Goal: Information Seeking & Learning: Understand process/instructions

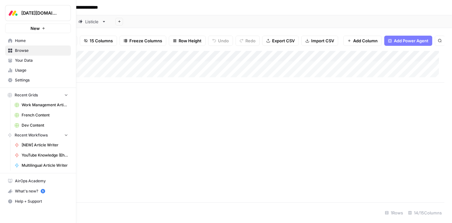
click at [17, 40] on span "Home" at bounding box center [41, 41] width 53 height 6
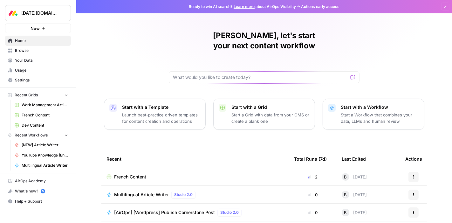
click at [28, 48] on span "Browse" at bounding box center [41, 51] width 53 height 6
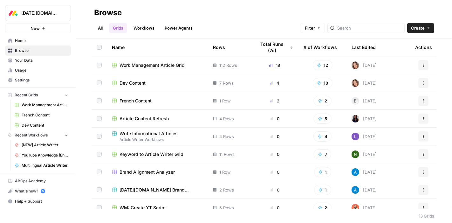
click at [150, 65] on span "Work Management Article Grid" at bounding box center [152, 65] width 65 height 6
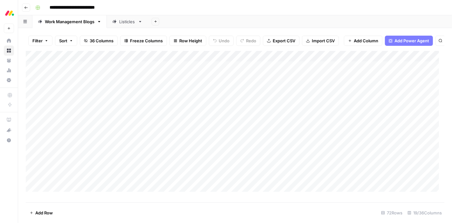
click at [123, 23] on div "Listicles" at bounding box center [127, 21] width 16 height 6
click at [64, 20] on div "Work Management Blogs" at bounding box center [70, 21] width 50 height 6
click at [238, 62] on div "Add Column" at bounding box center [235, 124] width 419 height 146
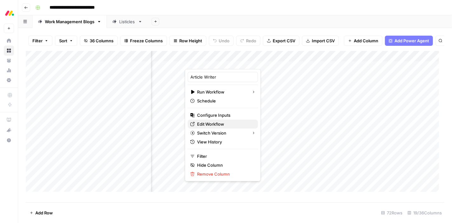
click at [219, 123] on span "Edit Workflow" at bounding box center [225, 124] width 56 height 6
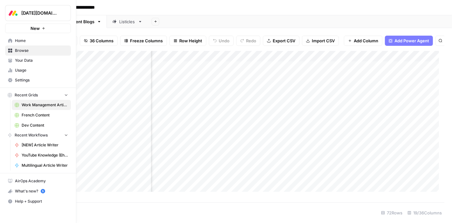
click at [27, 60] on span "Your Data" at bounding box center [41, 61] width 53 height 6
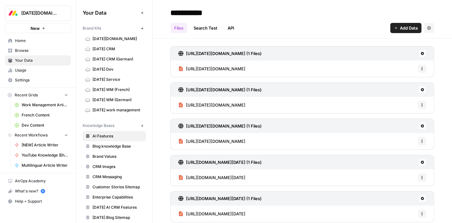
click at [112, 109] on span "monday work management" at bounding box center [118, 110] width 51 height 6
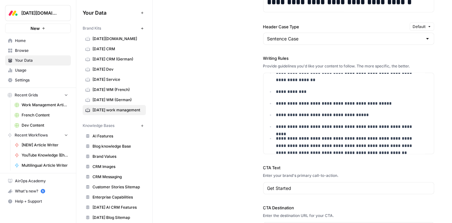
scroll to position [713, 0]
click at [25, 40] on span "Home" at bounding box center [41, 41] width 53 height 6
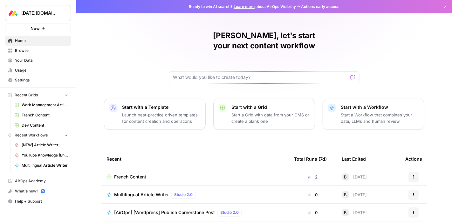
click at [34, 80] on span "Settings" at bounding box center [41, 80] width 53 height 6
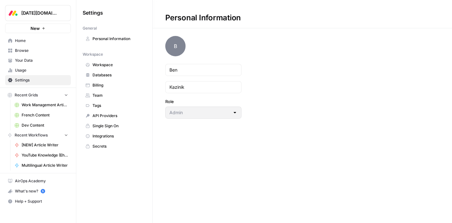
click at [103, 96] on span "Team" at bounding box center [118, 96] width 51 height 6
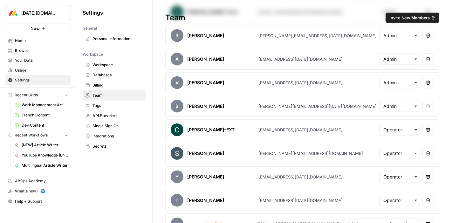
scroll to position [676, 0]
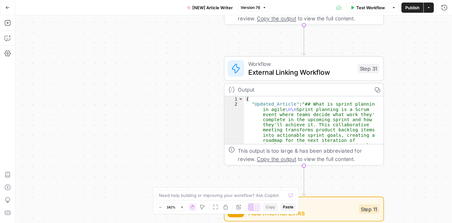
drag, startPoint x: 55, startPoint y: 96, endPoint x: 192, endPoint y: 90, distance: 137.4
click at [192, 90] on div "Workflow Set Inputs Inputs Google Search Google Search Step 2 Output Copy 1 2 3…" at bounding box center [233, 119] width 437 height 208
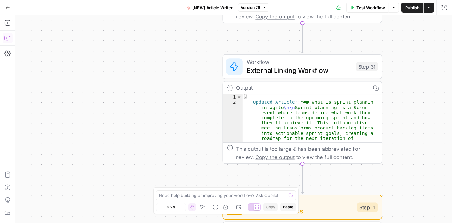
click at [7, 39] on icon "button" at bounding box center [7, 39] width 2 height 0
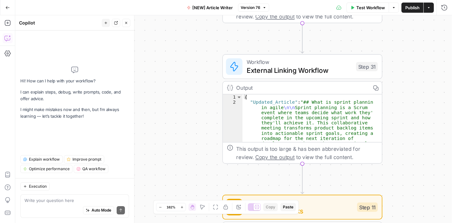
click at [38, 204] on div "Auto Mode Send" at bounding box center [74, 210] width 100 height 14
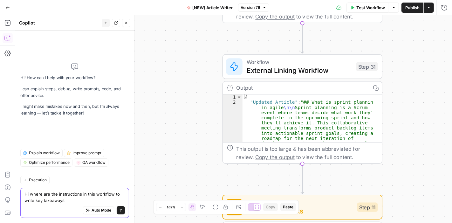
type textarea "Hi where are the instructions in this workflow to write key takeaways?"
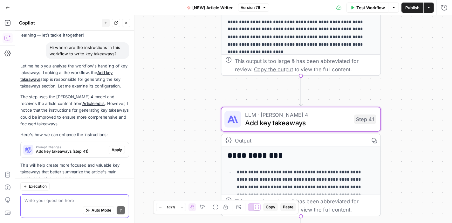
scroll to position [57, 0]
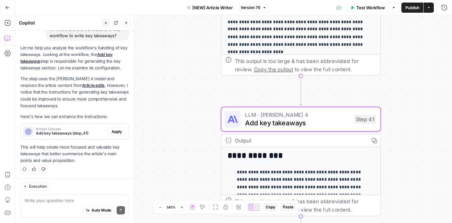
click at [59, 129] on span "Prompt Changes" at bounding box center [71, 128] width 70 height 3
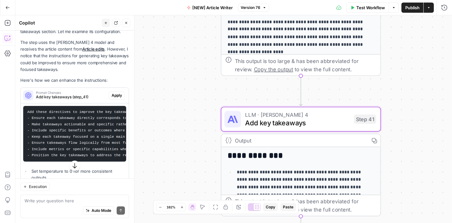
scroll to position [94, 0]
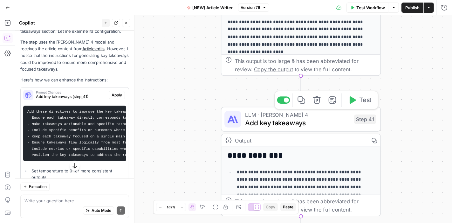
click at [320, 122] on span "Add key takeaways" at bounding box center [297, 123] width 105 height 10
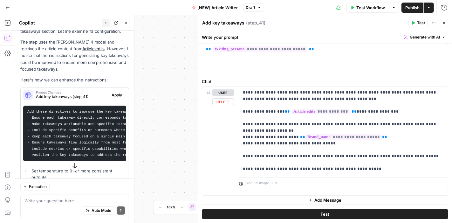
scroll to position [33, 0]
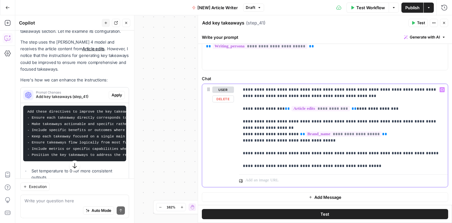
click at [416, 154] on p "**********" at bounding box center [341, 127] width 196 height 83
click at [421, 23] on span "Test" at bounding box center [421, 23] width 8 height 6
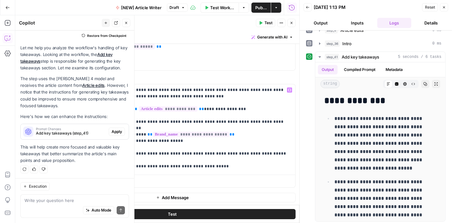
scroll to position [33, 0]
click at [292, 22] on icon "button" at bounding box center [292, 23] width 4 height 4
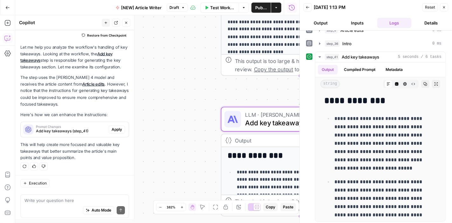
scroll to position [67, 0]
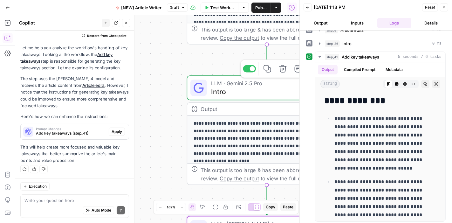
click at [253, 87] on span "Intro" at bounding box center [263, 91] width 104 height 10
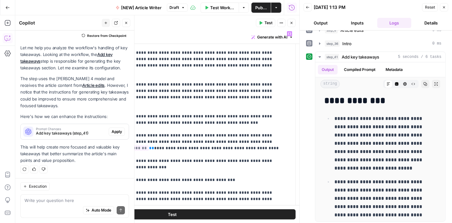
scroll to position [0, 0]
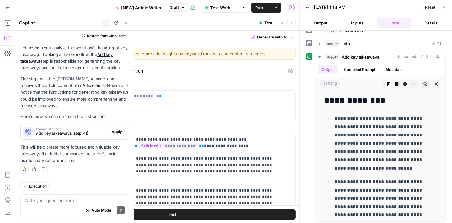
click at [292, 22] on icon "button" at bounding box center [292, 23] width 4 height 4
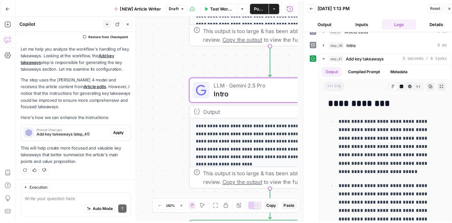
scroll to position [67, 0]
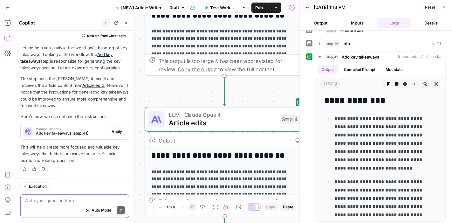
click at [54, 201] on textarea at bounding box center [74, 200] width 100 height 6
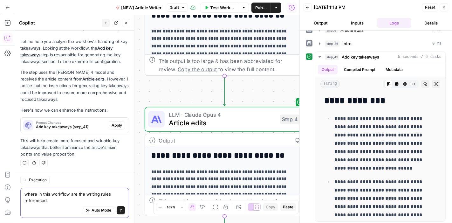
type textarea "where in this workflow are the writing rules referenced?"
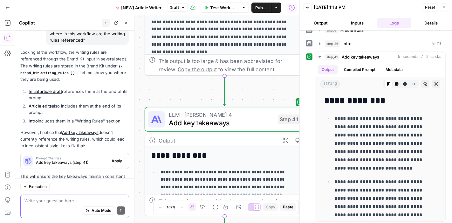
scroll to position [206, 0]
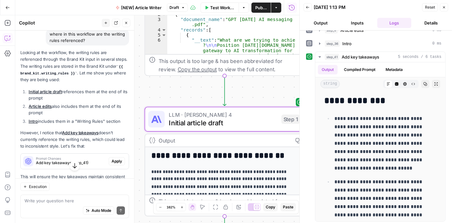
click at [56, 91] on link "Initial article draft" at bounding box center [45, 91] width 33 height 5
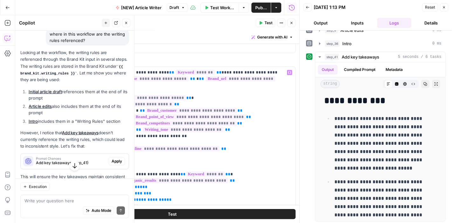
scroll to position [67, 0]
click at [44, 106] on link "Article edits" at bounding box center [40, 106] width 23 height 5
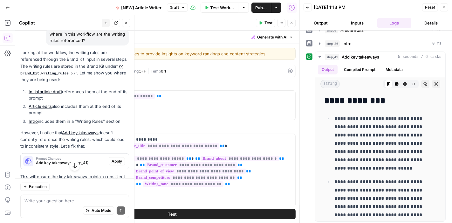
type textarea "Article edits"
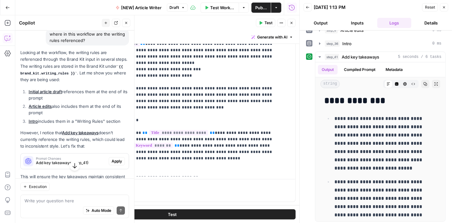
scroll to position [368, 0]
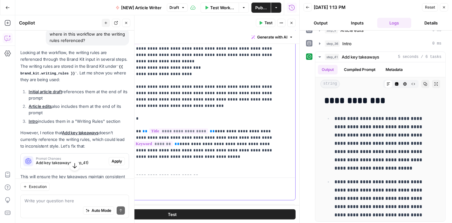
drag, startPoint x: 179, startPoint y: 156, endPoint x: 88, endPoint y: 157, distance: 90.6
click at [88, 157] on div "**********" at bounding box center [188, 45] width 204 height 259
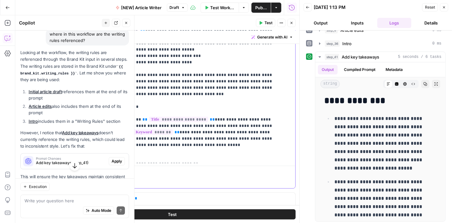
scroll to position [380, 0]
drag, startPoint x: 176, startPoint y: 146, endPoint x: 90, endPoint y: 142, distance: 86.2
copy p "**********"
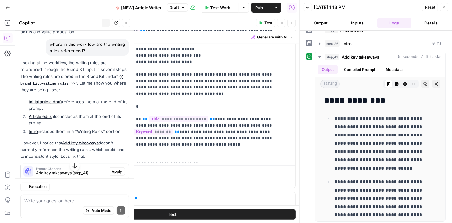
scroll to position [206, 0]
